Goal: Navigation & Orientation: Find specific page/section

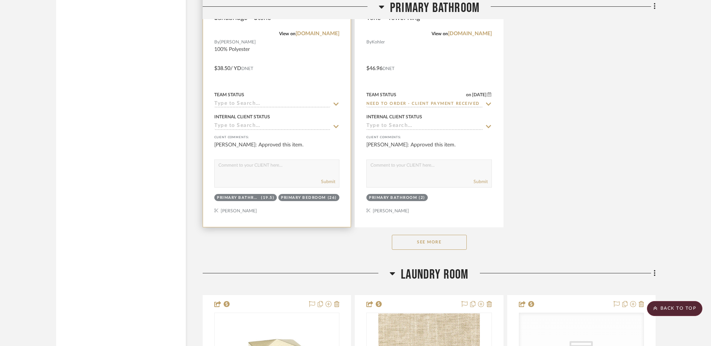
scroll to position [11199, 0]
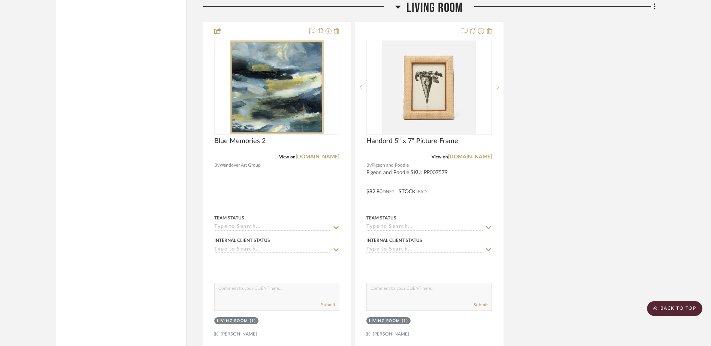
scroll to position [9130, 0]
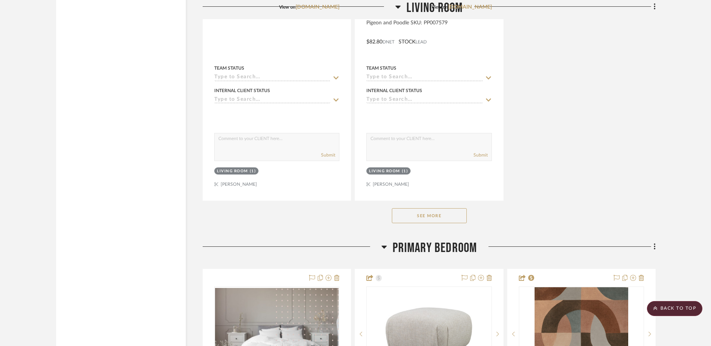
click at [410, 220] on button "See More" at bounding box center [429, 215] width 75 height 15
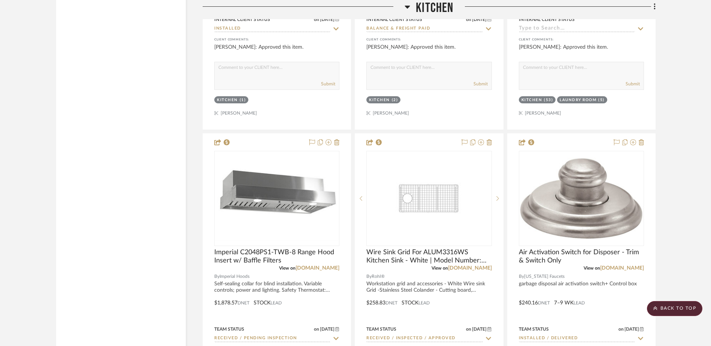
scroll to position [6769, 0]
